Goal: Navigation & Orientation: Find specific page/section

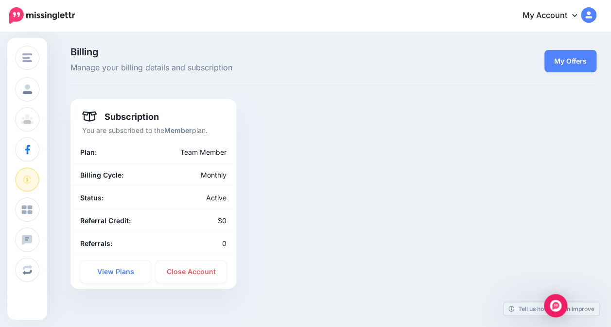
click at [50, 20] on img at bounding box center [42, 15] width 66 height 17
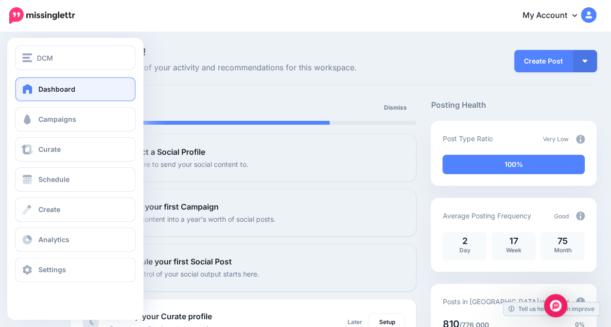
click at [55, 79] on link "Dashboard" at bounding box center [75, 89] width 120 height 24
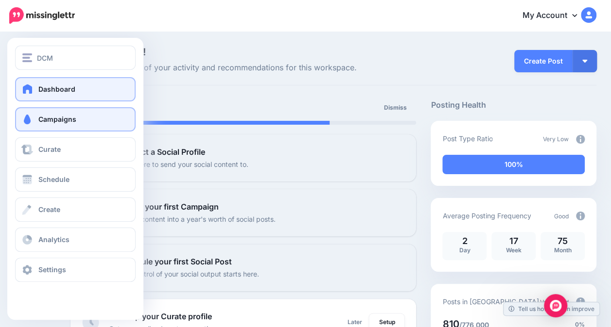
click at [57, 121] on span "Campaigns" at bounding box center [57, 119] width 38 height 8
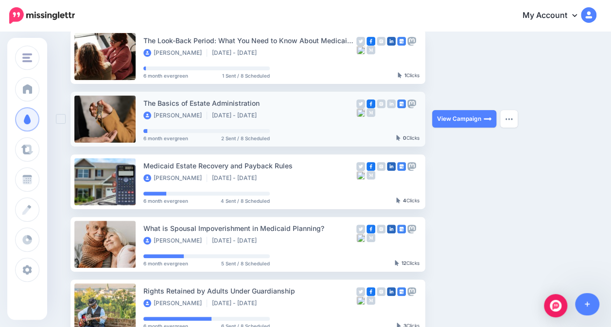
scroll to position [99, 0]
